Goal: Information Seeking & Learning: Stay updated

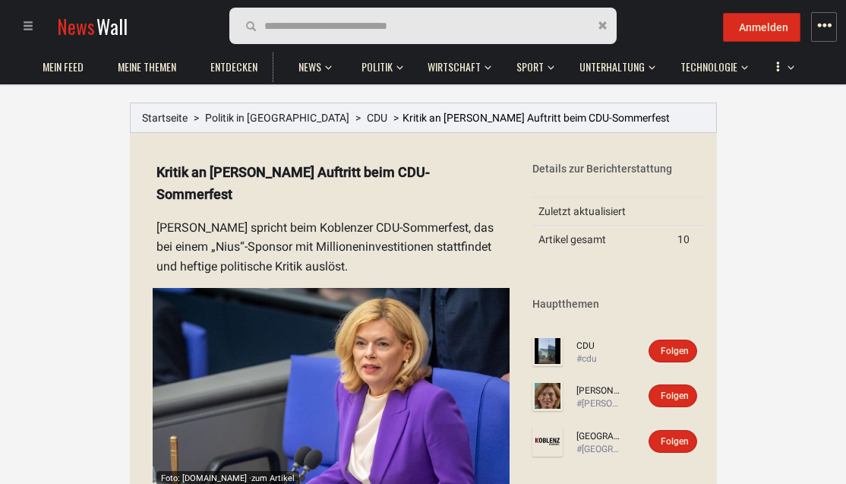
scroll to position [46, 0]
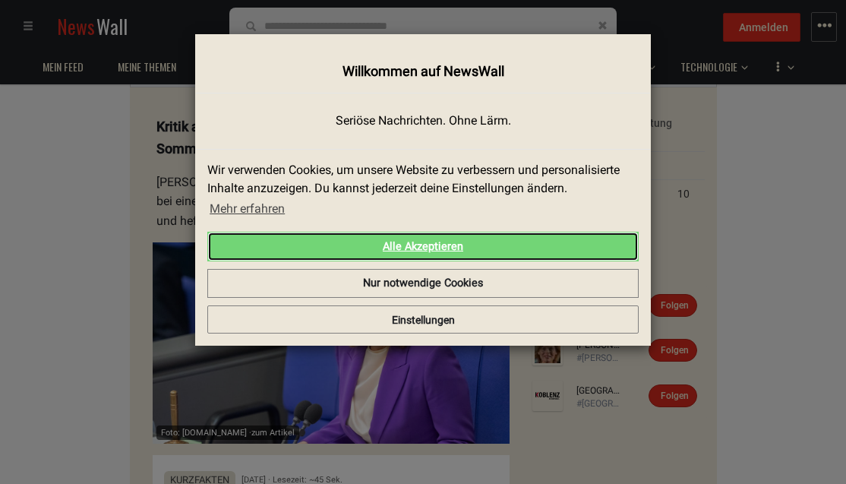
click at [434, 250] on link "Alle Akzeptieren" at bounding box center [422, 247] width 431 height 30
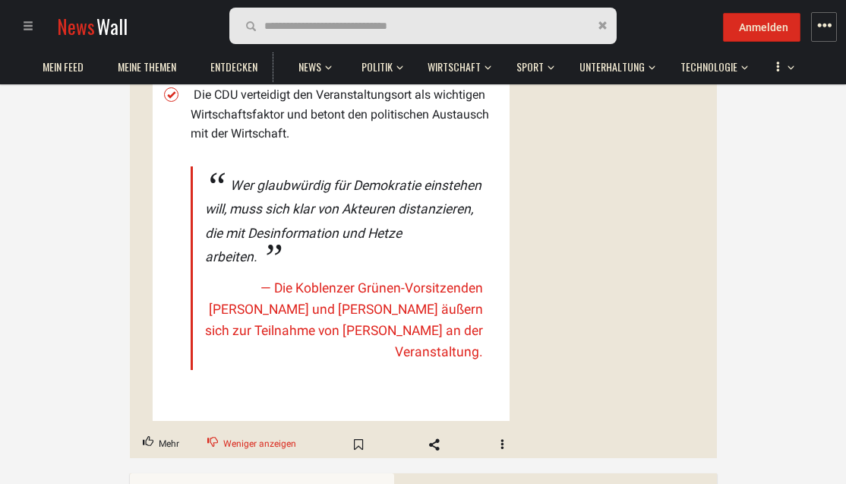
scroll to position [724, 0]
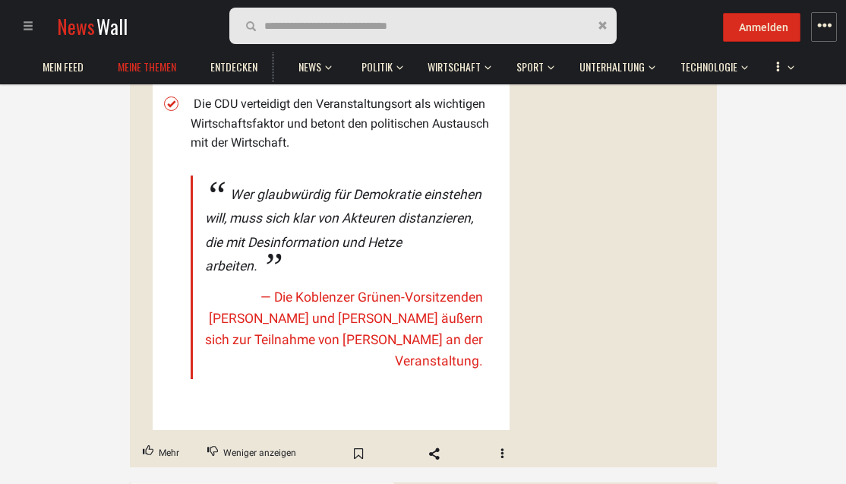
click at [156, 68] on span "Meine Themen" at bounding box center [147, 67] width 58 height 14
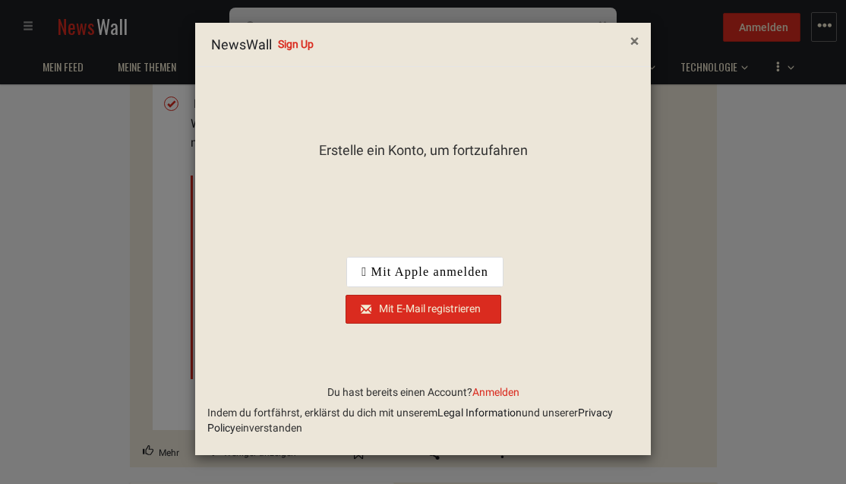
click at [635, 38] on span "×" at bounding box center [634, 41] width 8 height 18
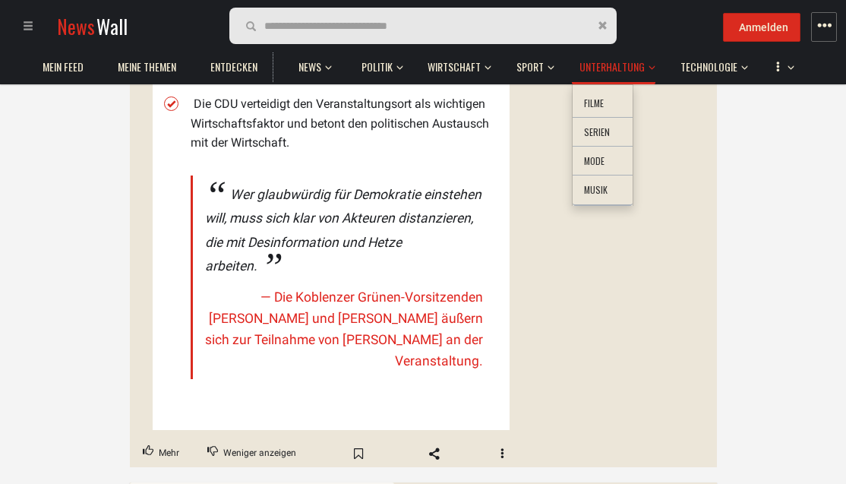
click at [633, 65] on span "Unterhaltung" at bounding box center [611, 67] width 65 height 14
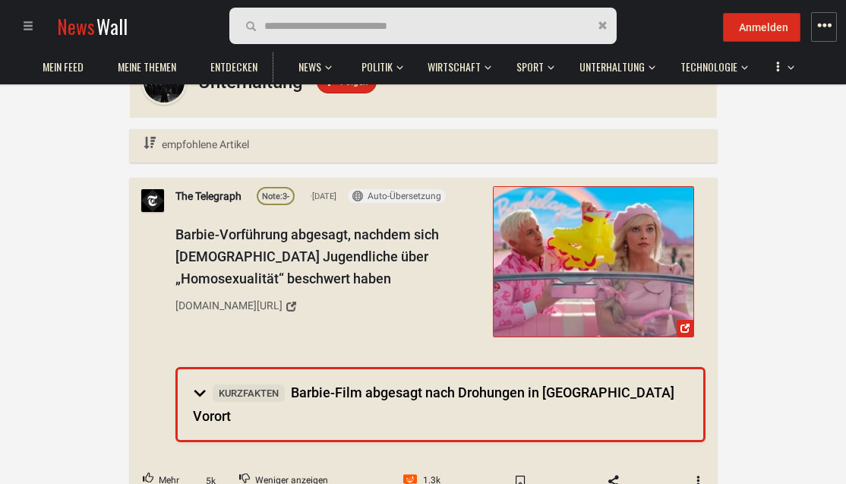
scroll to position [85, 0]
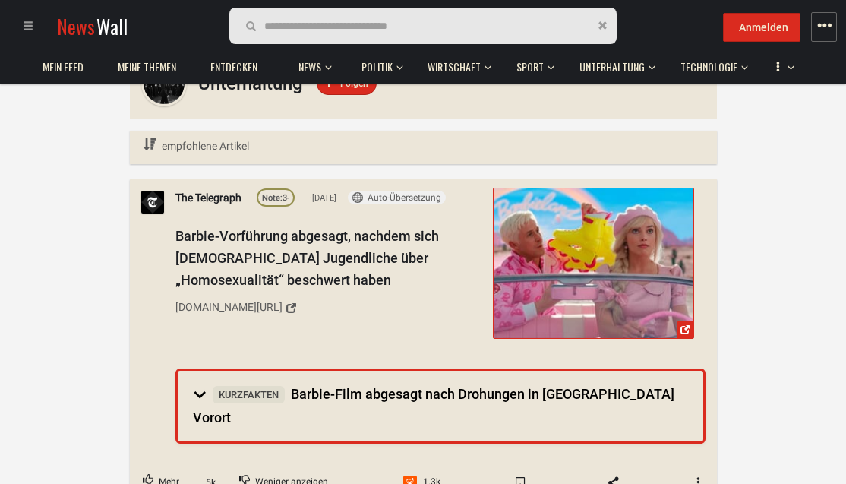
click at [343, 226] on div "Barbie-Vorführung abgesagt, nachdem sich [DEMOGRAPHIC_DATA] Jugendliche über „H…" at bounding box center [328, 273] width 307 height 95
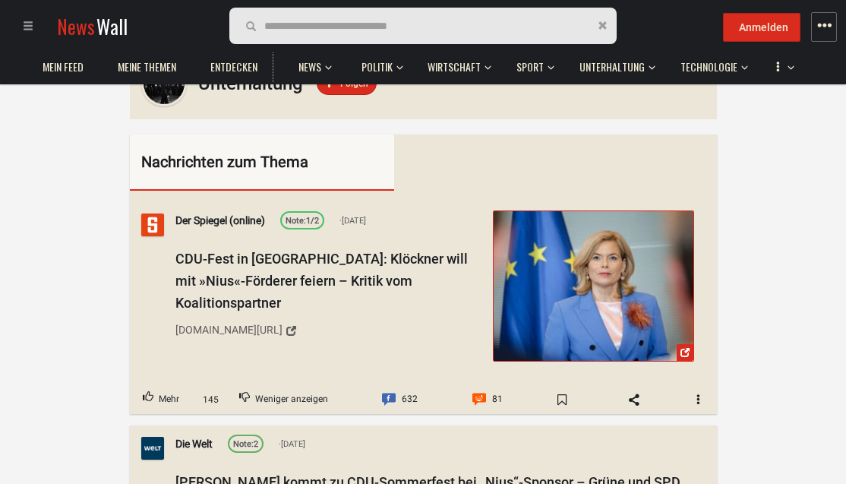
scroll to position [724, 0]
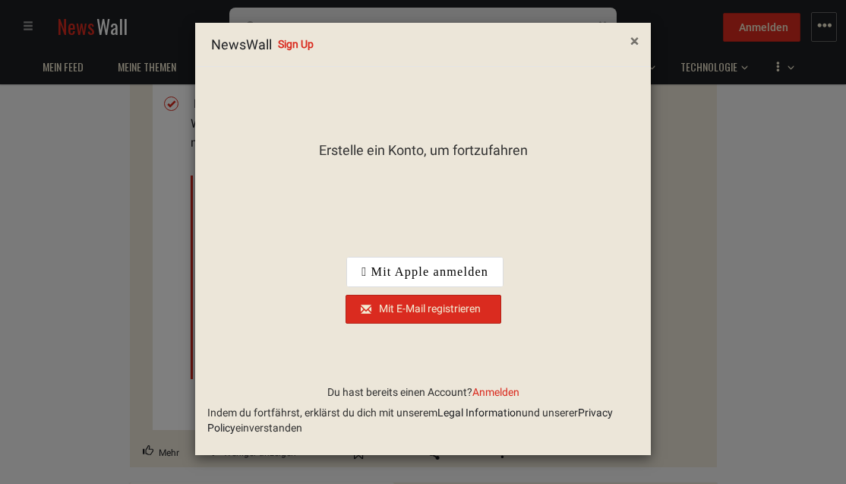
click at [633, 39] on span "×" at bounding box center [634, 41] width 8 height 18
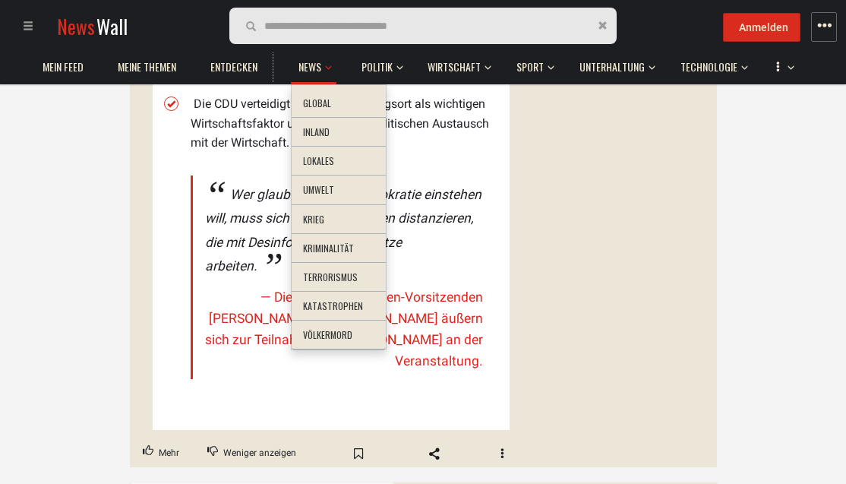
click at [325, 62] on span "button" at bounding box center [328, 64] width 7 height 36
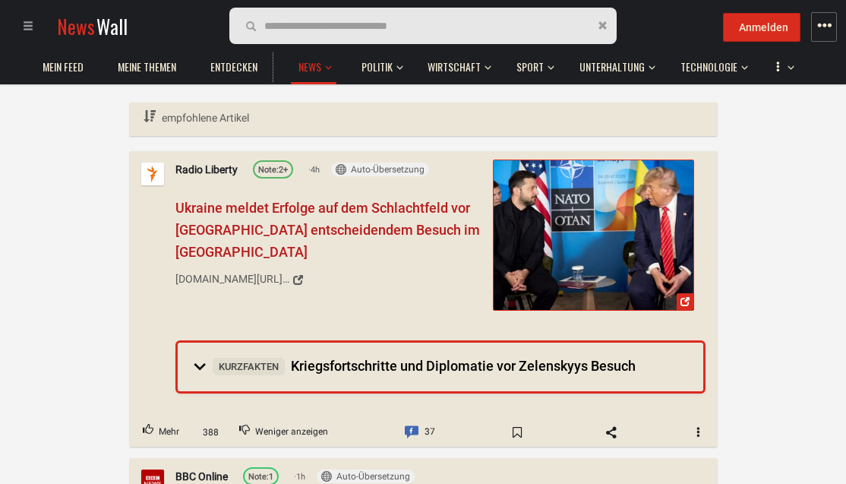
click at [308, 226] on span "Ukraine meldet Erfolge auf dem Schlachtfeld vor [GEOGRAPHIC_DATA] entscheidende…" at bounding box center [327, 230] width 305 height 60
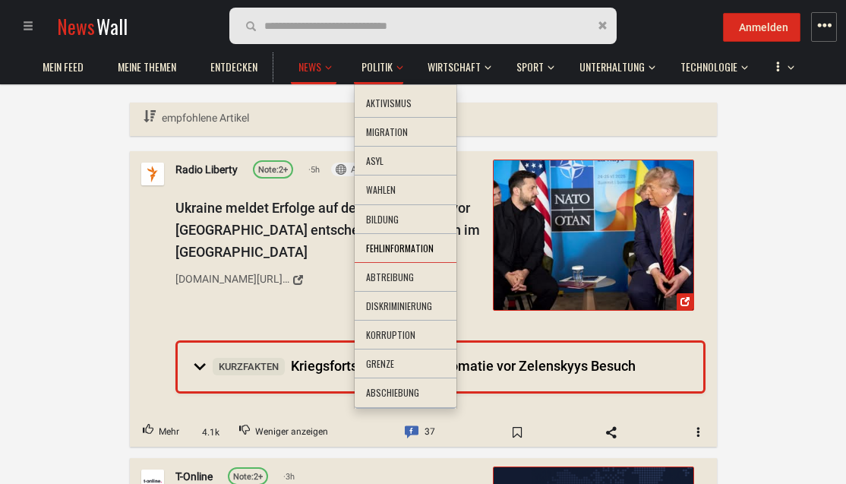
click at [381, 248] on li "Fehlinformation" at bounding box center [406, 249] width 102 height 30
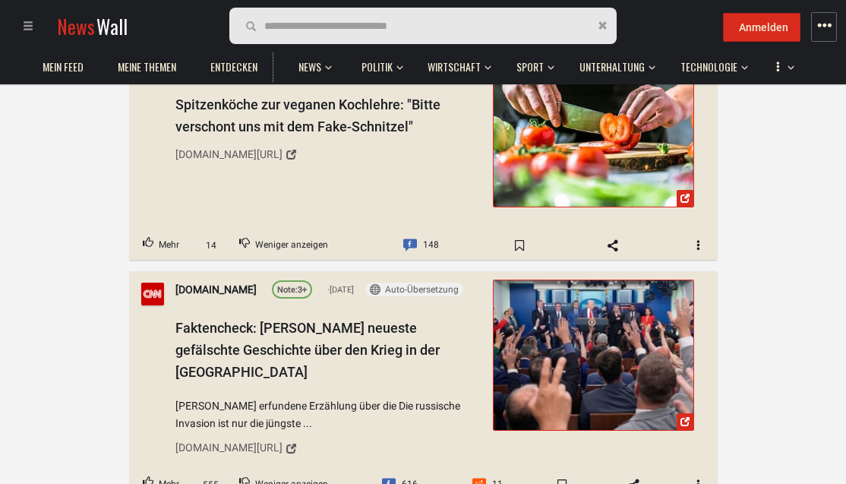
scroll to position [1555, 0]
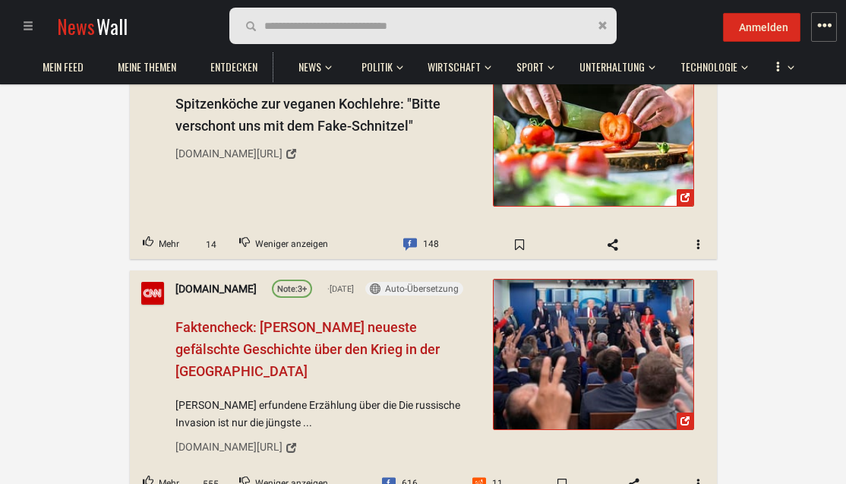
click at [248, 319] on span "Faktencheck: [PERSON_NAME] neueste gefälschte Geschichte über den Krieg in der …" at bounding box center [307, 349] width 264 height 60
